Goal: Task Accomplishment & Management: Complete application form

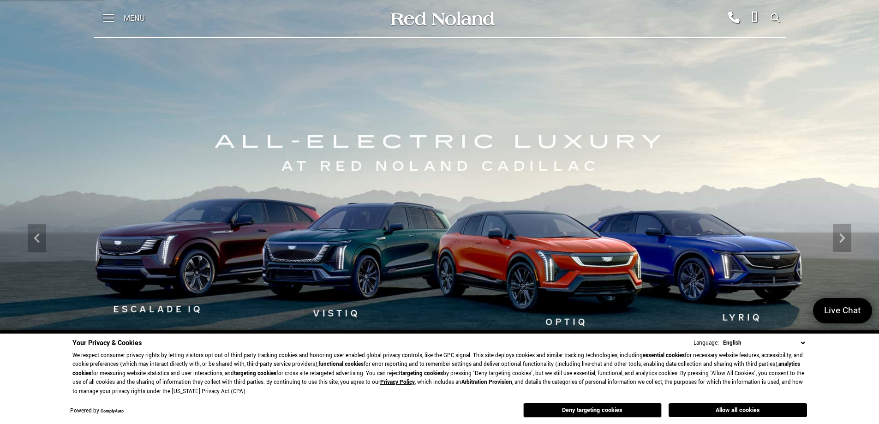
click at [723, 402] on div "Allow all cookies Deny targeting cookies" at bounding box center [644, 409] width 325 height 17
click at [727, 406] on button "Allow all cookies" at bounding box center [738, 410] width 138 height 14
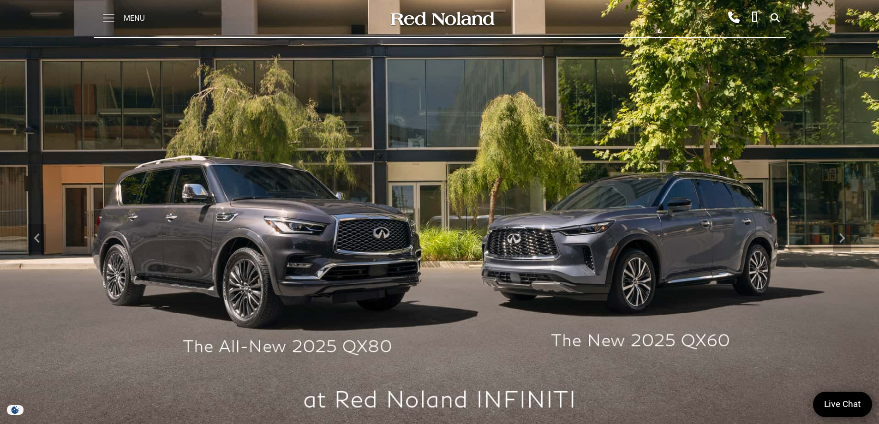
click at [108, 15] on span at bounding box center [109, 14] width 12 height 1
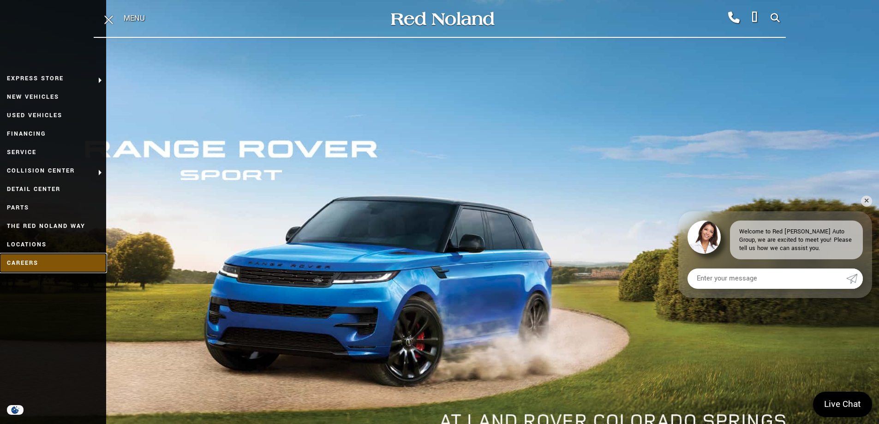
click at [27, 262] on link "Careers" at bounding box center [53, 263] width 106 height 18
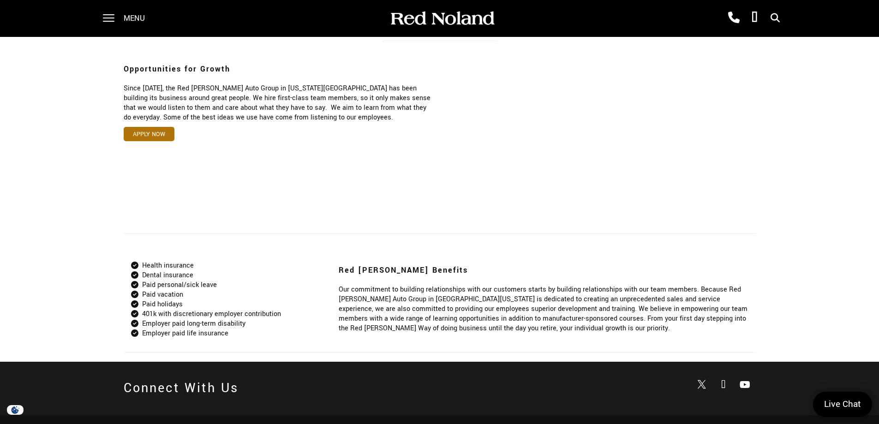
scroll to position [614, 0]
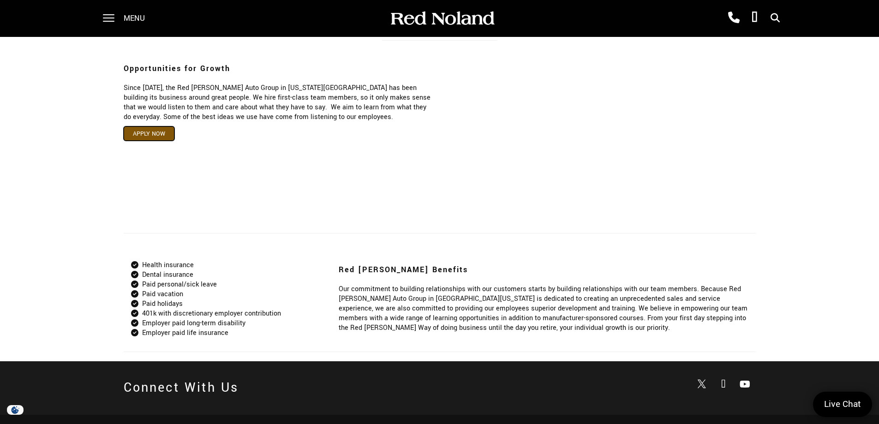
click at [148, 136] on link "Apply Now" at bounding box center [149, 133] width 51 height 14
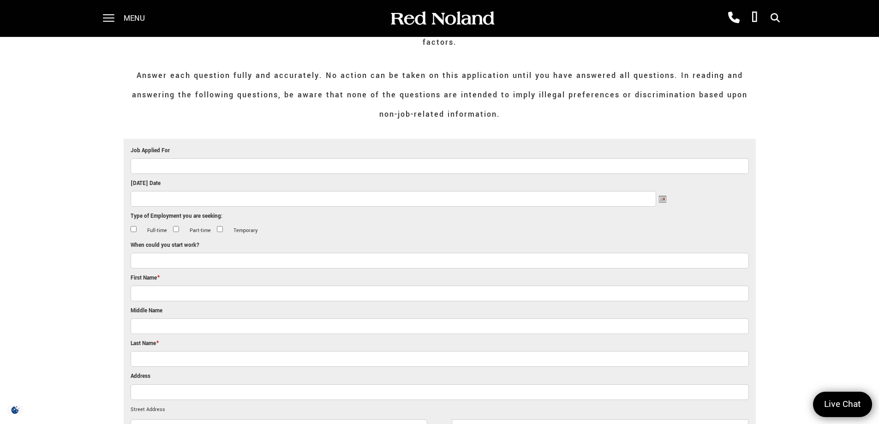
scroll to position [171, 0]
click at [131, 225] on input "Full-time" at bounding box center [134, 228] width 6 height 6
checkbox input "true"
click at [226, 190] on input "Today's Date" at bounding box center [394, 198] width 526 height 16
click at [175, 249] on link "21" at bounding box center [171, 248] width 8 height 8
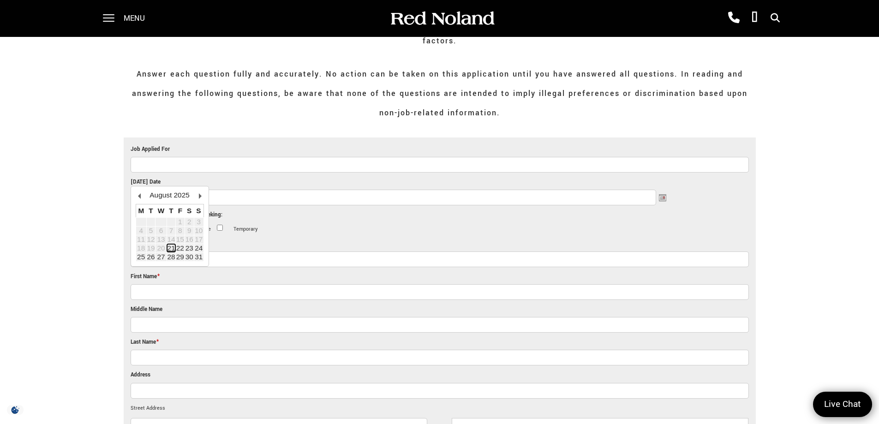
type input "08/21/2025"
click at [176, 252] on input "When could you start work?" at bounding box center [440, 260] width 619 height 16
drag, startPoint x: 188, startPoint y: 229, endPoint x: 181, endPoint y: 240, distance: 12.3
click at [181, 240] on li "When could you start work?" at bounding box center [440, 255] width 619 height 33
click at [180, 252] on input "When could you start work?" at bounding box center [440, 260] width 619 height 16
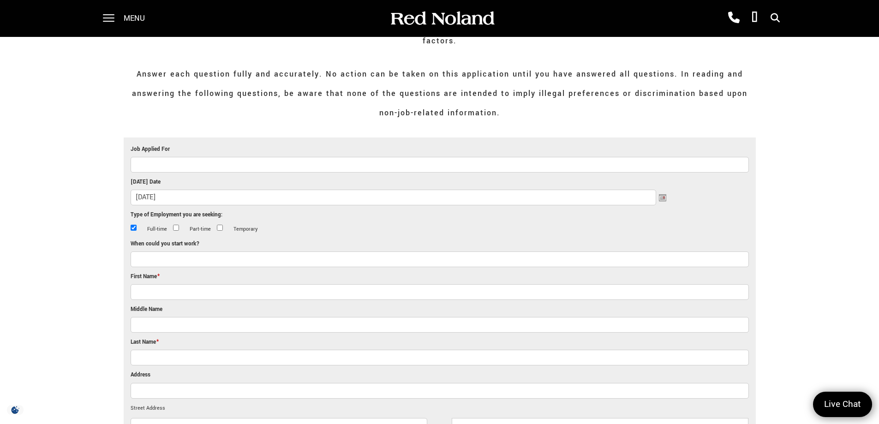
click at [180, 252] on input "When could you start work?" at bounding box center [440, 260] width 619 height 16
type input "Immediately"
click at [170, 284] on input "First Name *" at bounding box center [440, 292] width 619 height 16
type input "Jeffrey"
type input "S."
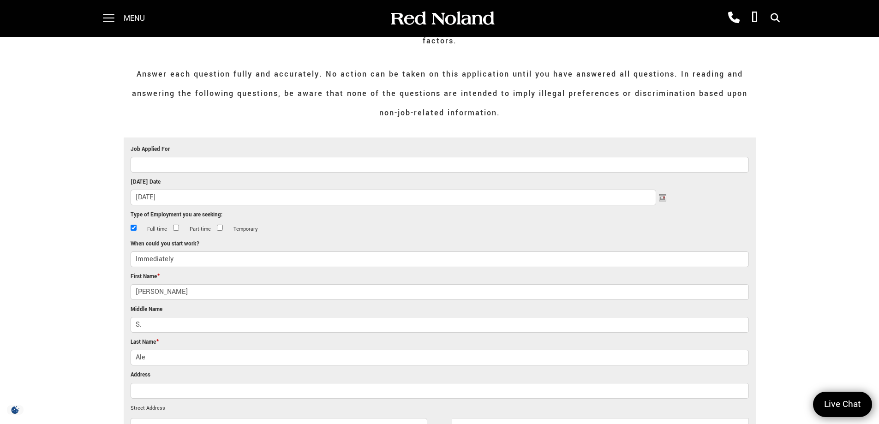
type input "Alexander"
type input "12535 Woodmont Drive"
type input "COLORADO SPRINGS"
select select "Colorado"
type input "80921-3760"
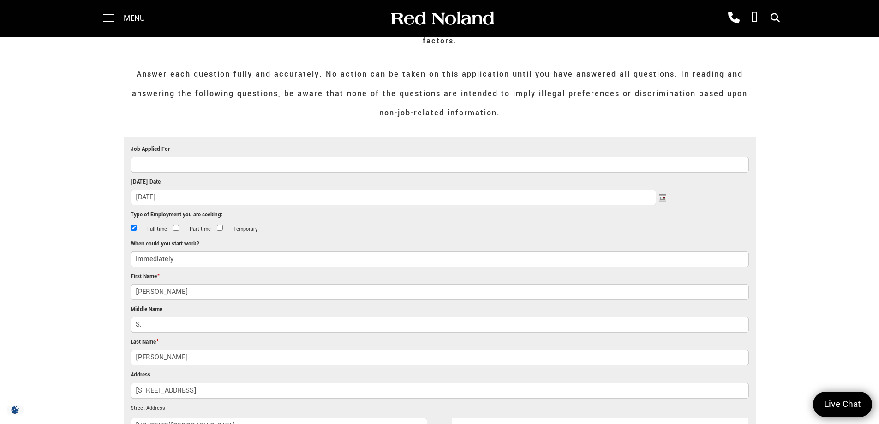
type input "8177143057"
type input "sralex777@aol.com"
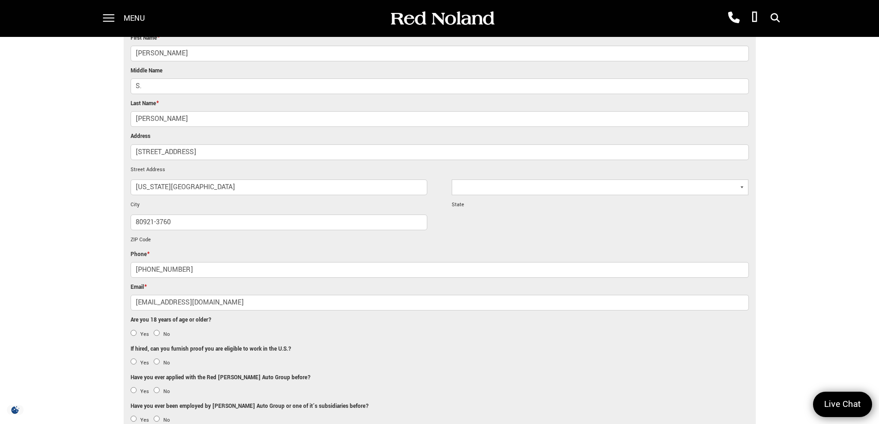
scroll to position [413, 0]
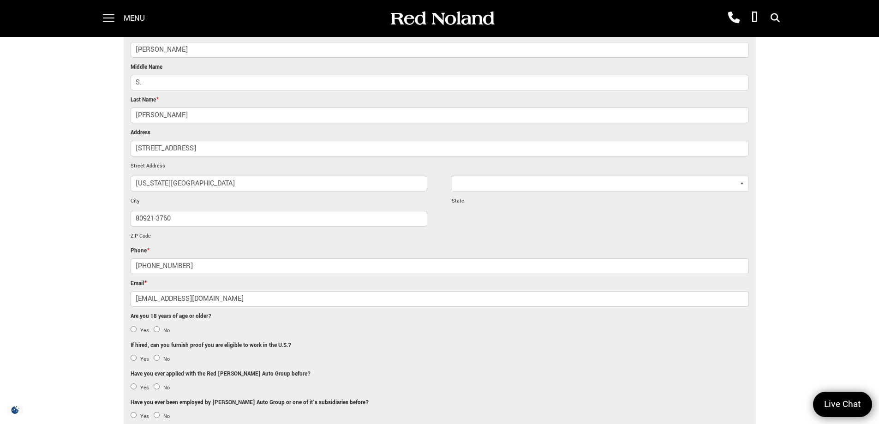
click at [216, 258] on input "(817) 714-3057" at bounding box center [440, 266] width 619 height 16
type input "(817) 714-3056"
click at [205, 291] on input "sralex777@aol.com" at bounding box center [440, 299] width 619 height 16
type input "s"
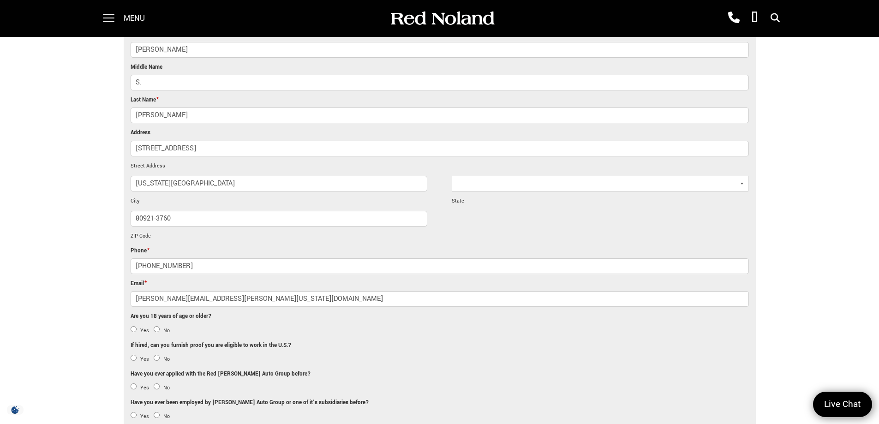
type input "jeff.alexander.colorado@gmail.com"
click at [136, 326] on input "Yes" at bounding box center [134, 329] width 6 height 6
radio input "true"
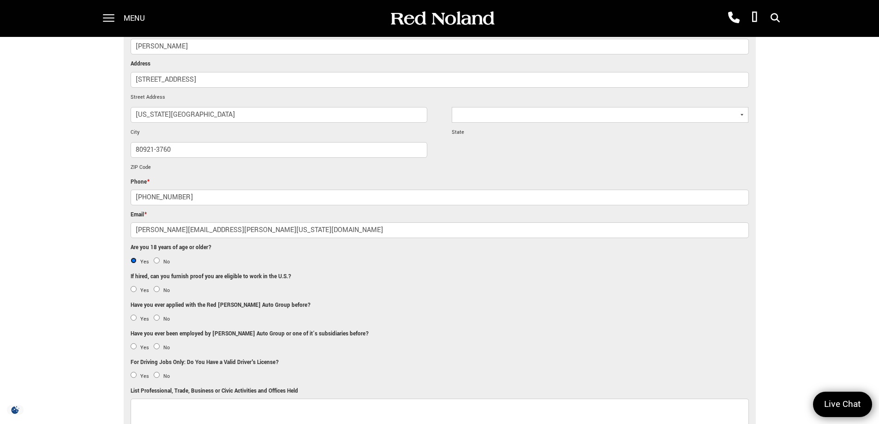
scroll to position [482, 0]
click at [131, 286] on input "Yes" at bounding box center [134, 289] width 6 height 6
radio input "true"
click at [157, 314] on input "No" at bounding box center [157, 317] width 6 height 6
radio input "true"
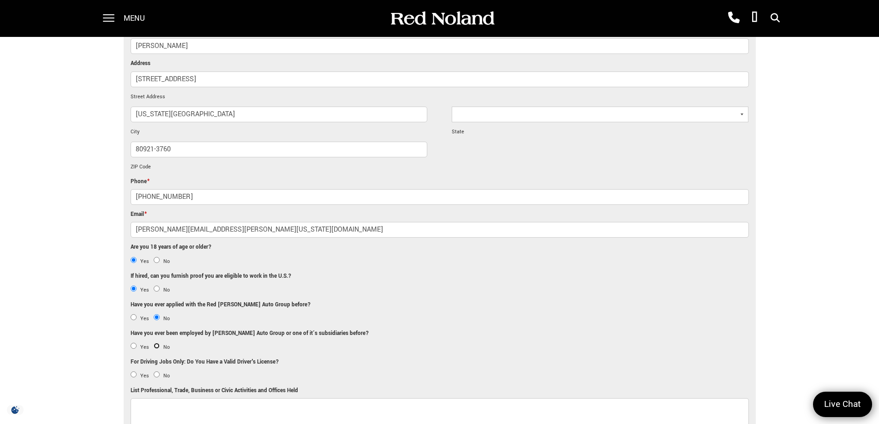
click at [156, 343] on input "No" at bounding box center [157, 346] width 6 height 6
radio input "true"
click at [133, 372] on input "Yes" at bounding box center [134, 375] width 6 height 6
radio input "true"
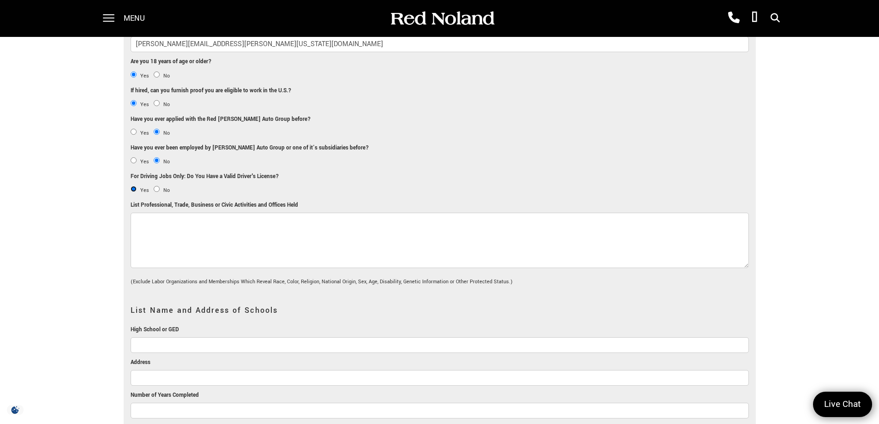
scroll to position [668, 0]
click at [229, 337] on input "High School or GED" at bounding box center [440, 345] width 619 height 16
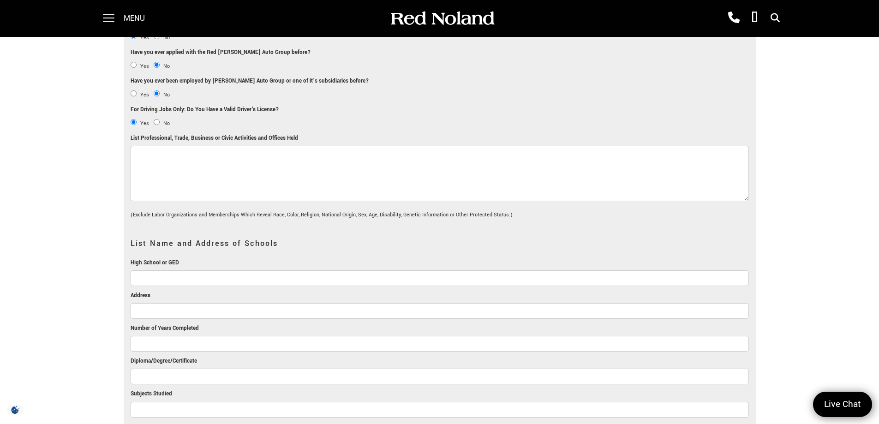
scroll to position [736, 0]
type input "Forest High School"
click at [196, 302] on input "Address" at bounding box center [440, 310] width 619 height 16
type input "Ocala, Florida"
click at [193, 335] on input "Number of Years Completed" at bounding box center [440, 343] width 619 height 16
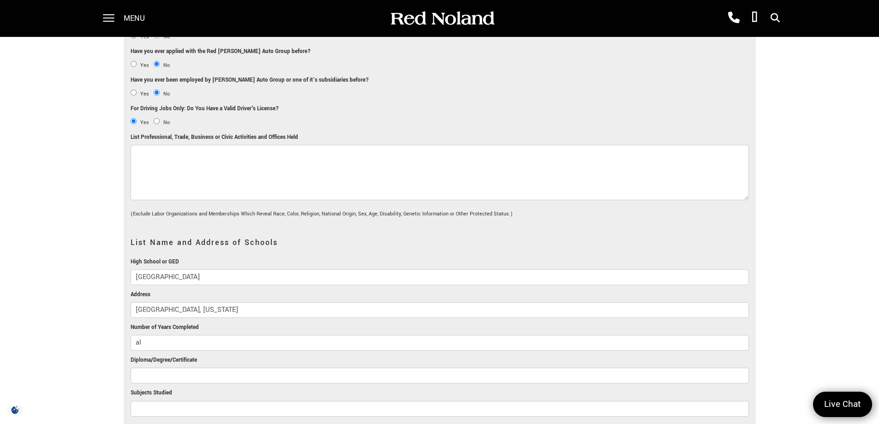
type input "a"
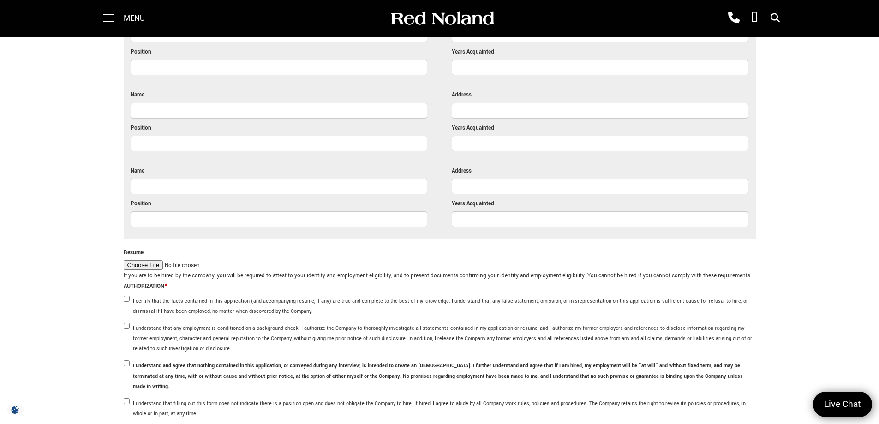
scroll to position [2407, 0]
type input "All"
click at [150, 260] on input "Resume" at bounding box center [179, 265] width 110 height 11
type input "C:\fakepath\Jeff Alexander Resume.pdf"
click at [124, 295] on input "I certify that the facts contained in this application (and accompanying resume…" at bounding box center [127, 298] width 6 height 6
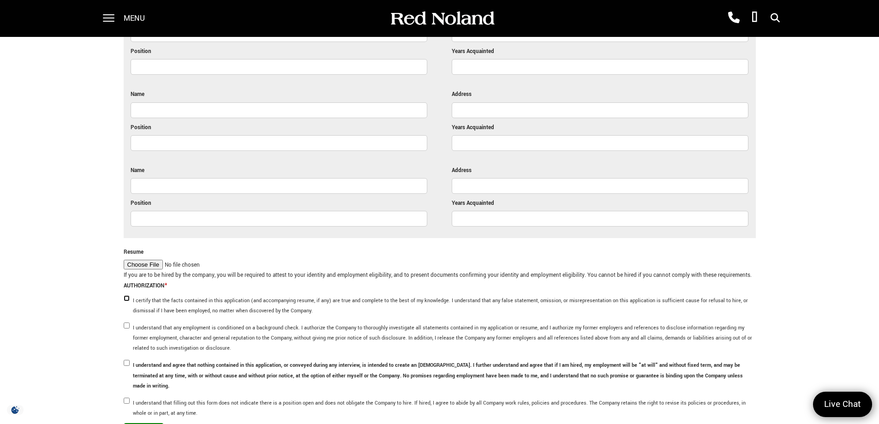
checkbox input "true"
click at [126, 323] on input "I understand that any employment is conditioned on a background check. I author…" at bounding box center [127, 326] width 6 height 6
checkbox input "true"
click at [127, 360] on input "I understand and agree that nothing contained in this application, or conveyed …" at bounding box center [127, 363] width 6 height 6
checkbox input "true"
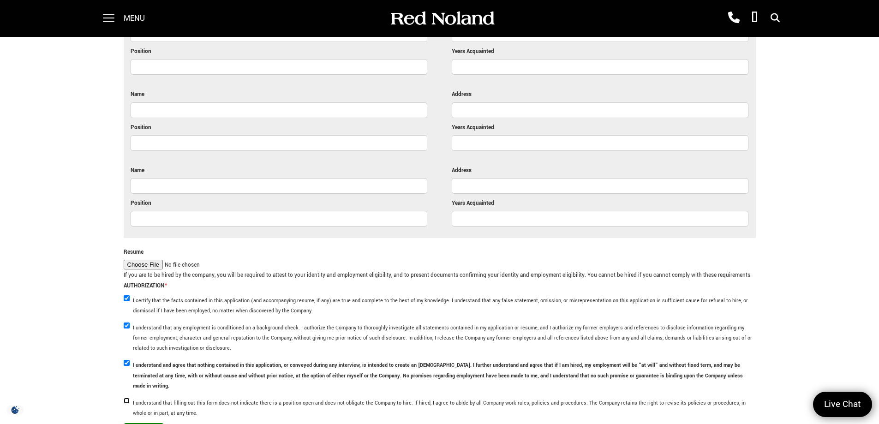
click at [127, 398] on input "I understand that filling out this form does not indicate there is a position o…" at bounding box center [127, 401] width 6 height 6
checkbox input "true"
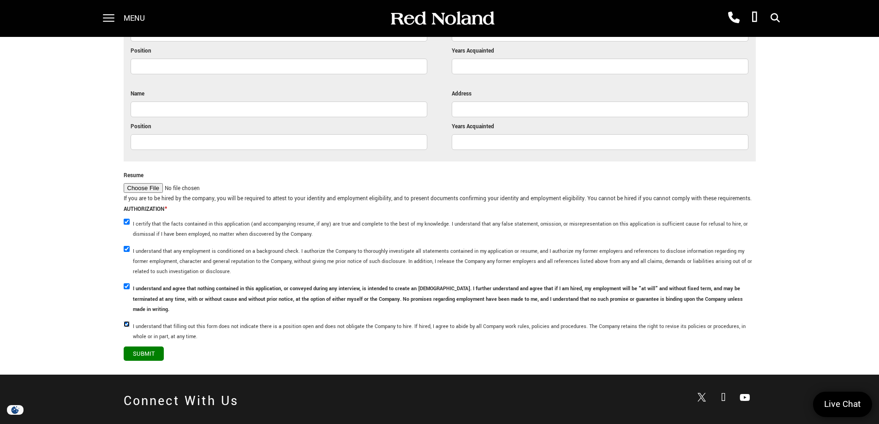
scroll to position [2686, 0]
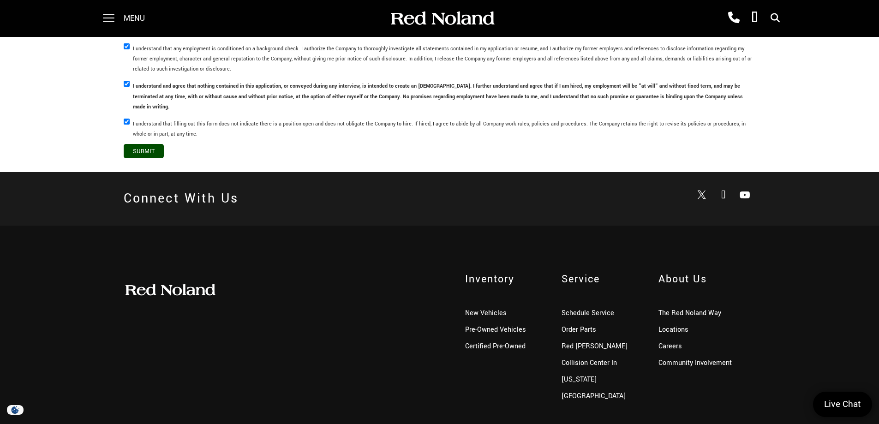
click at [146, 144] on input "Submit" at bounding box center [144, 151] width 40 height 14
